Goal: Task Accomplishment & Management: Use online tool/utility

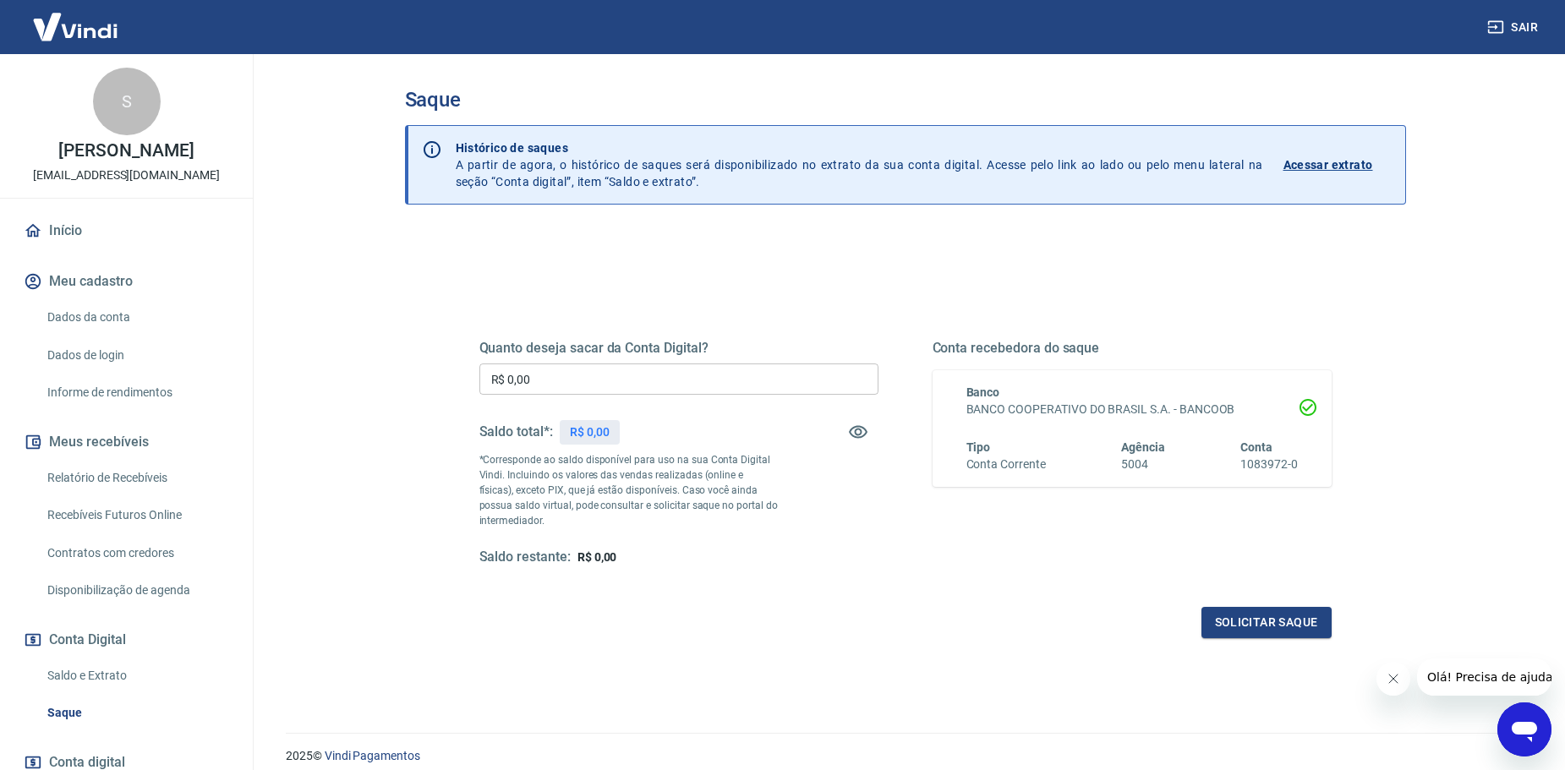
click at [579, 369] on input "R$ 0,00" at bounding box center [678, 378] width 399 height 31
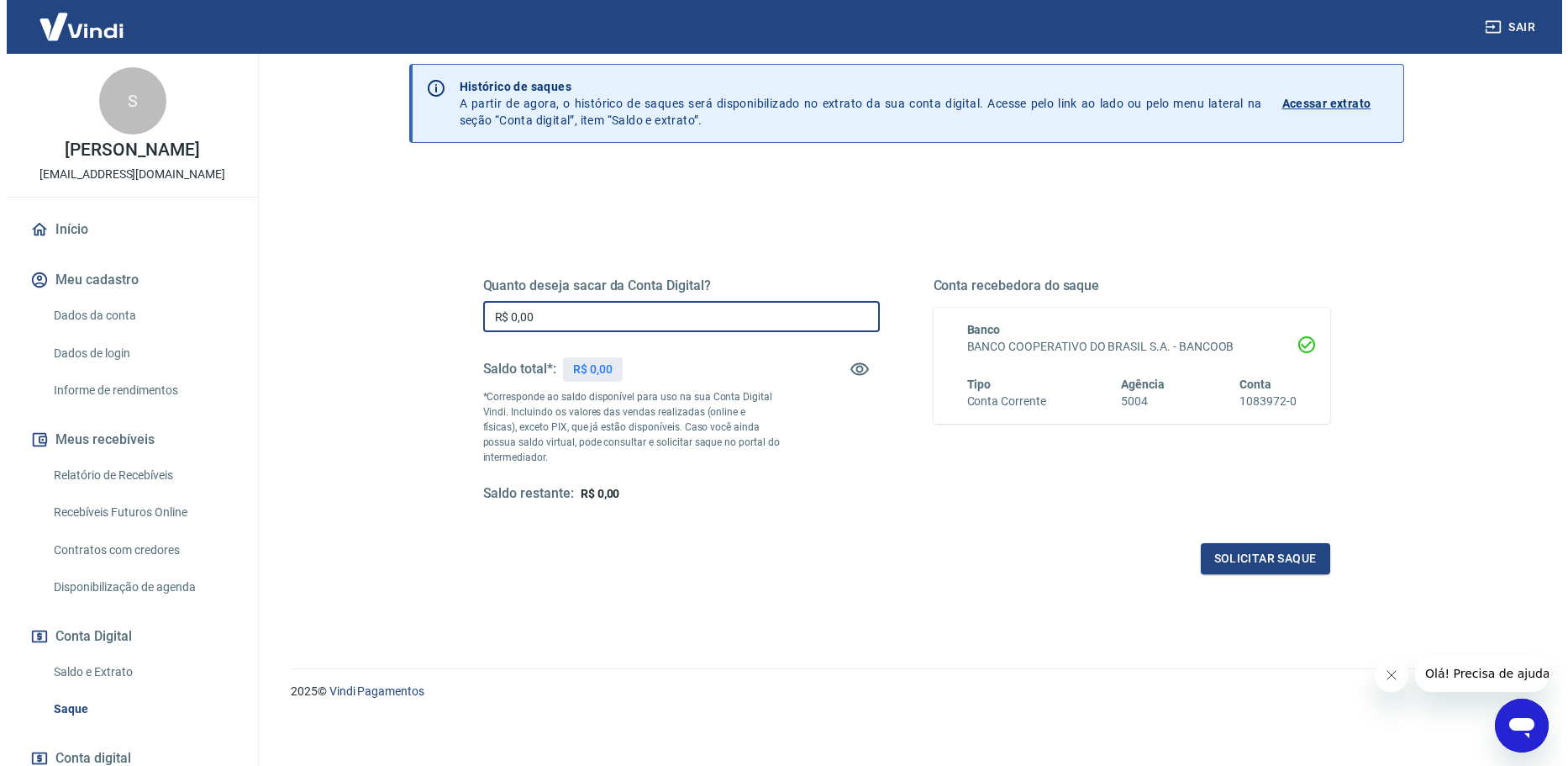
scroll to position [66, 0]
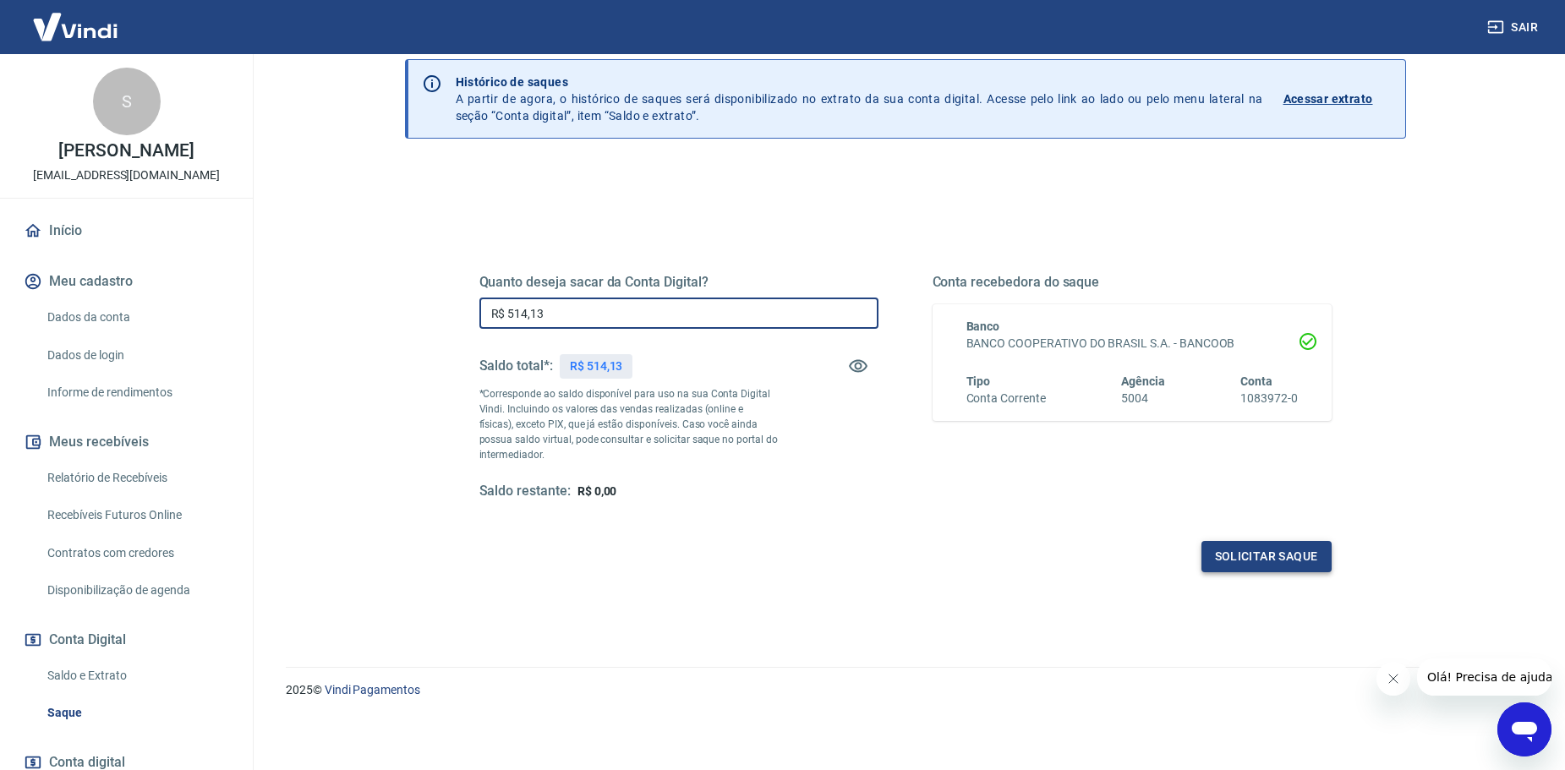
type input "R$ 514,13"
click at [1275, 560] on button "Solicitar saque" at bounding box center [1266, 556] width 130 height 31
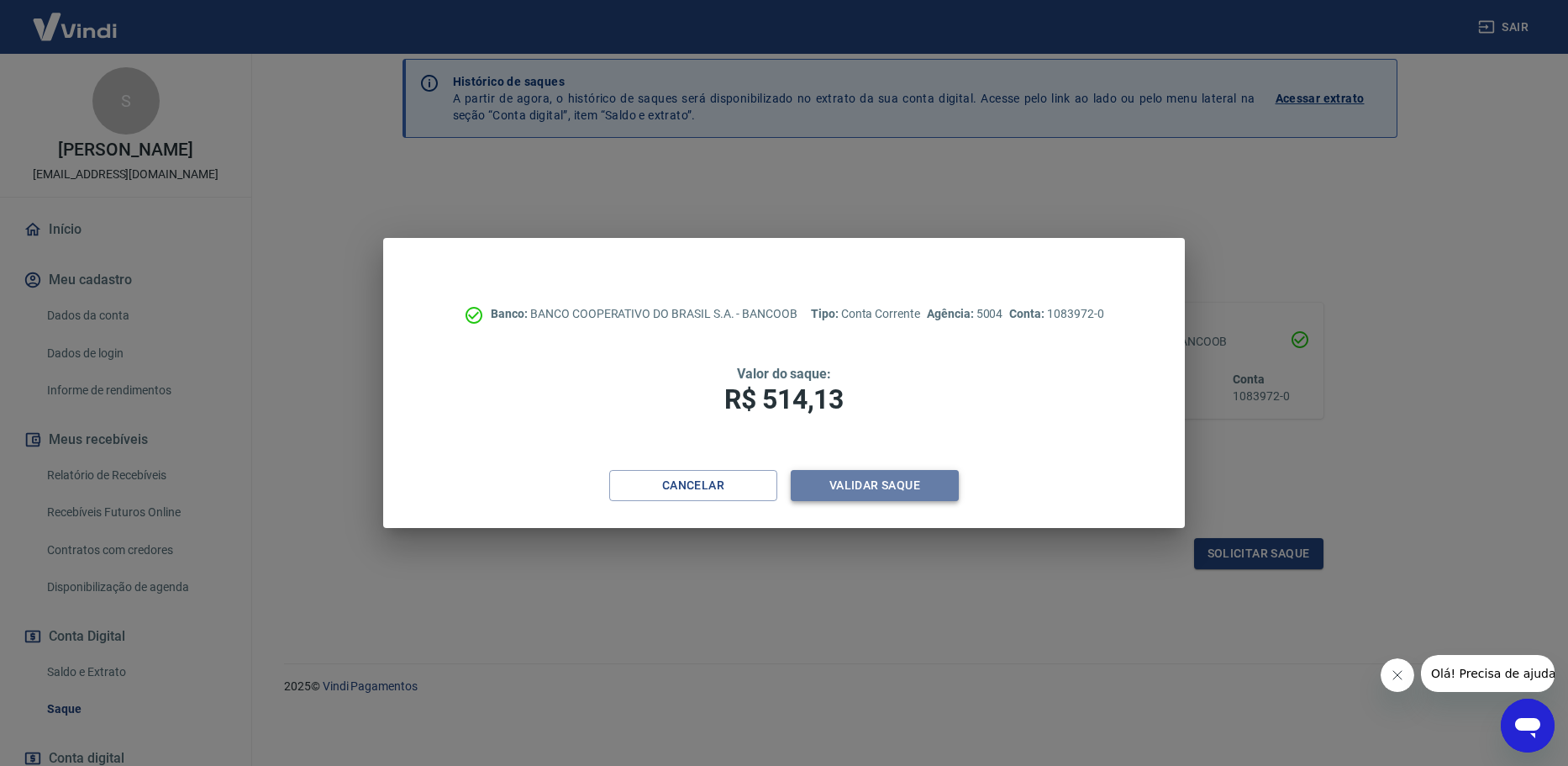
click at [833, 477] on button "Validar saque" at bounding box center [874, 484] width 168 height 31
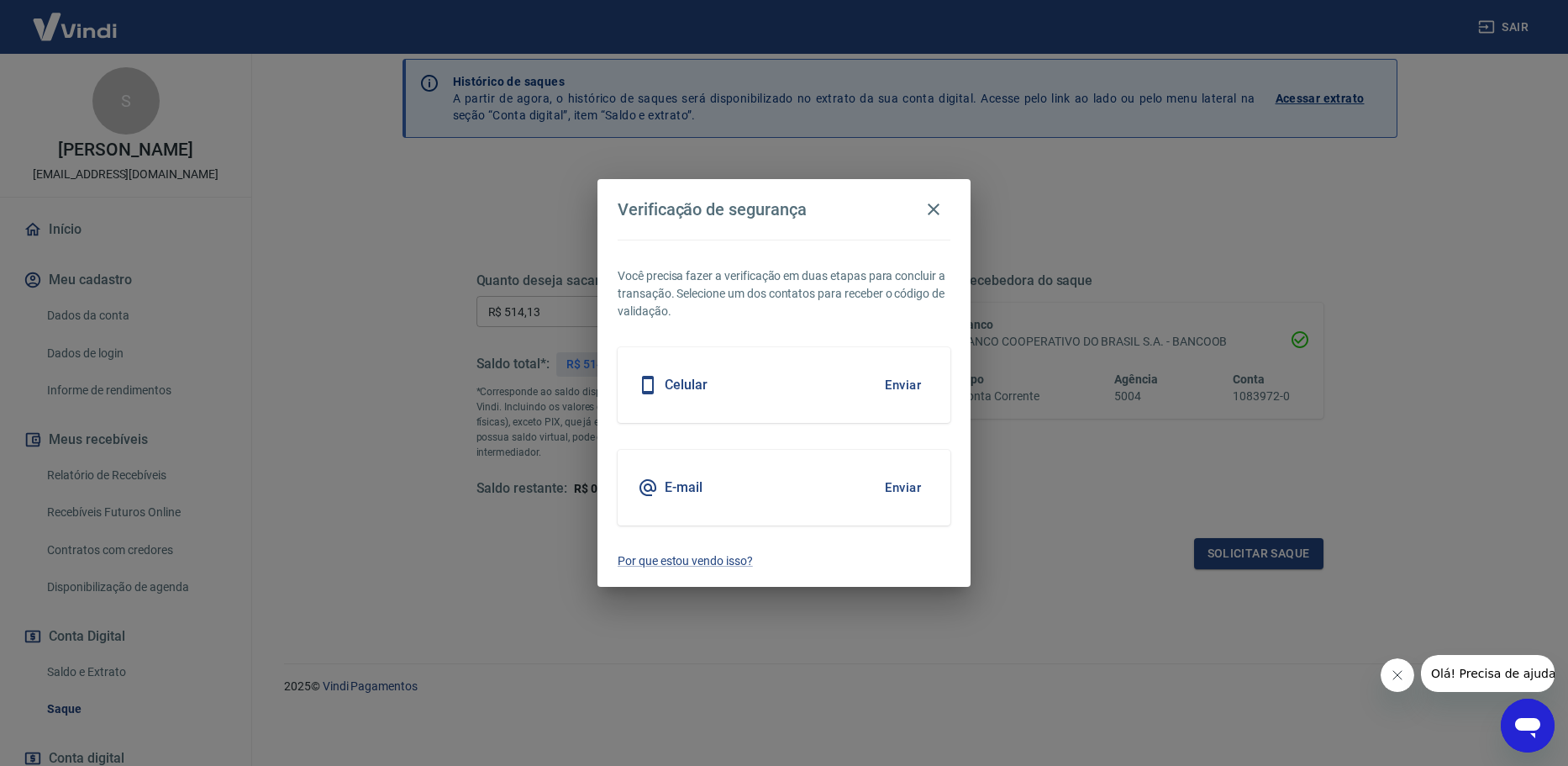
click at [904, 479] on button "Enviar" at bounding box center [903, 487] width 55 height 36
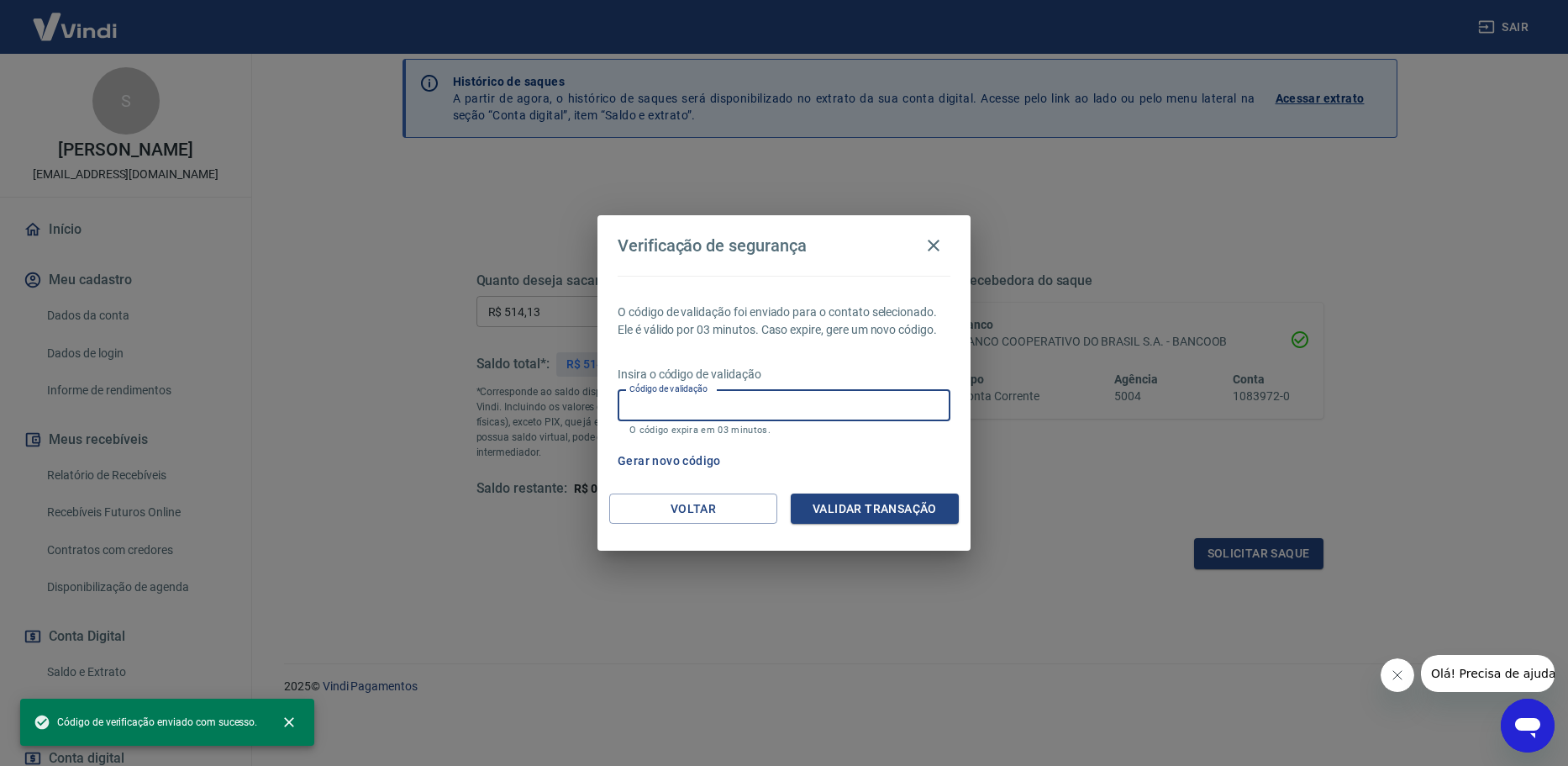
click at [847, 410] on input "Código de validação" at bounding box center [784, 405] width 333 height 31
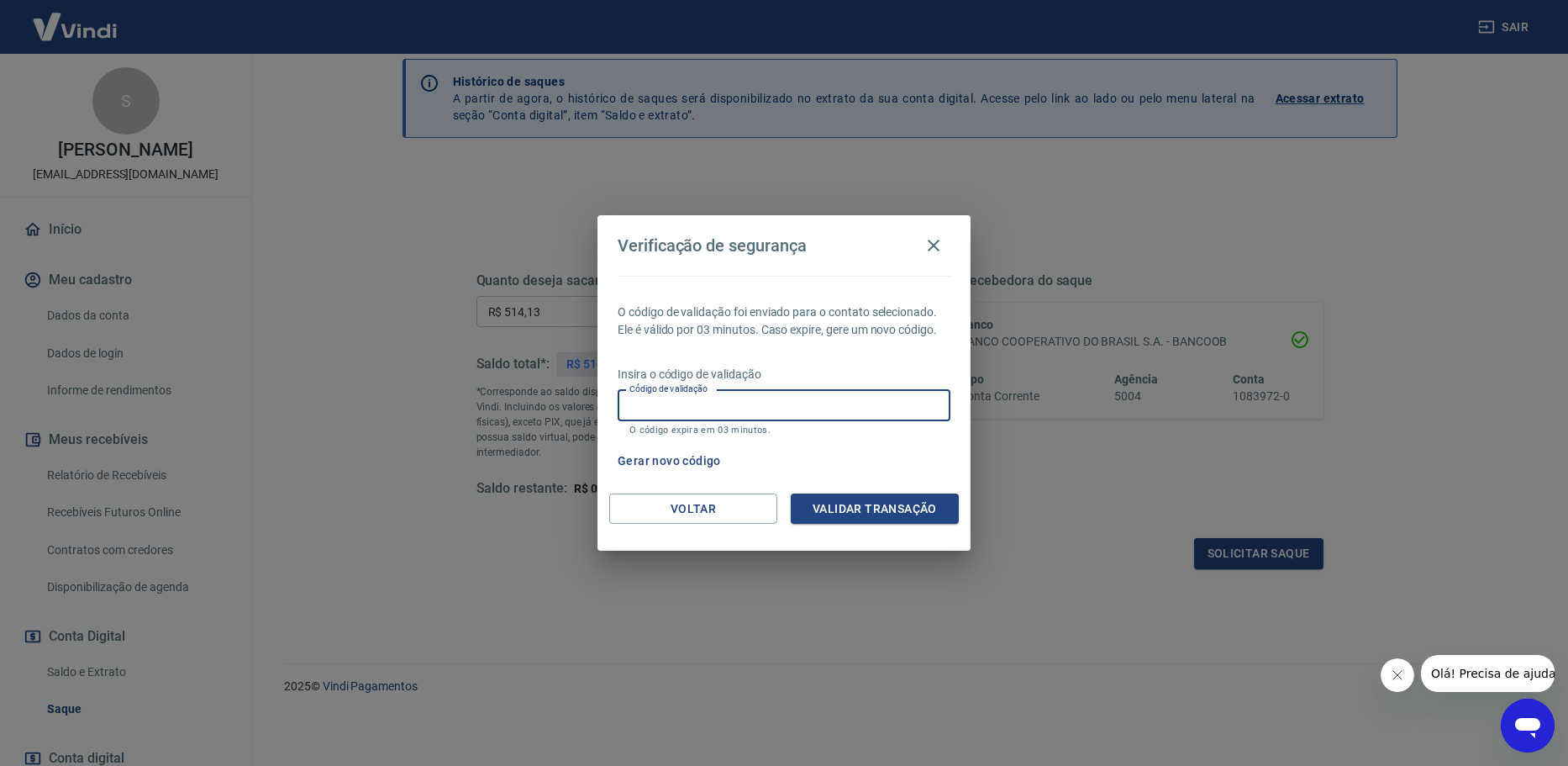
paste input "439175"
type input "439175"
click at [913, 490] on div "O código de validação foi enviado para o contato selecionado. Ele é válido por …" at bounding box center [784, 384] width 373 height 218
click at [910, 495] on button "Validar transação" at bounding box center [874, 508] width 168 height 31
